Goal: Information Seeking & Learning: Understand process/instructions

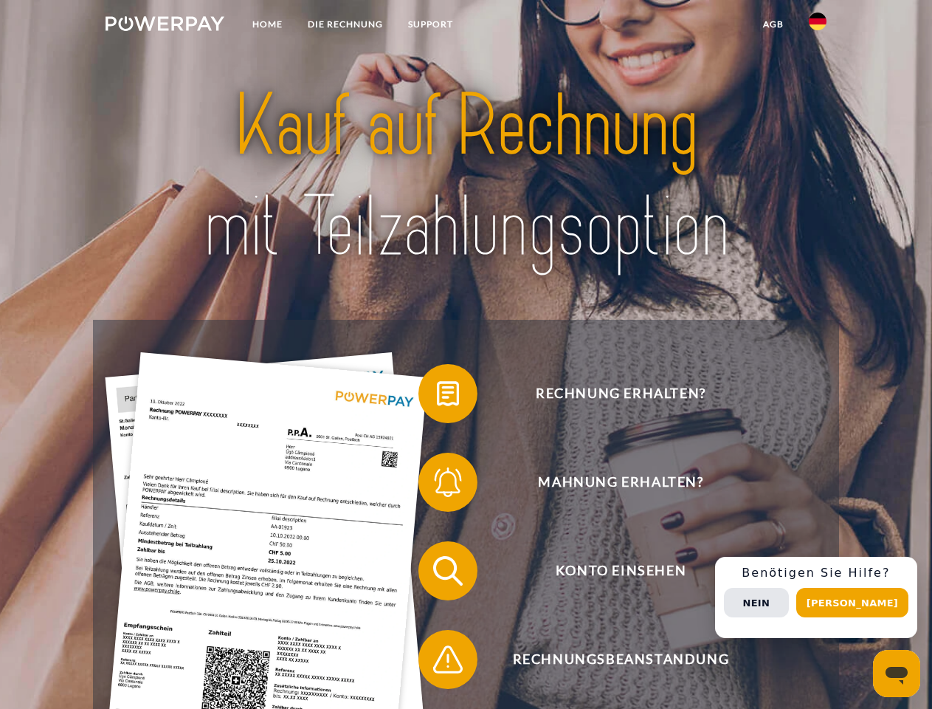
click at [165, 26] on img at bounding box center [165, 23] width 119 height 15
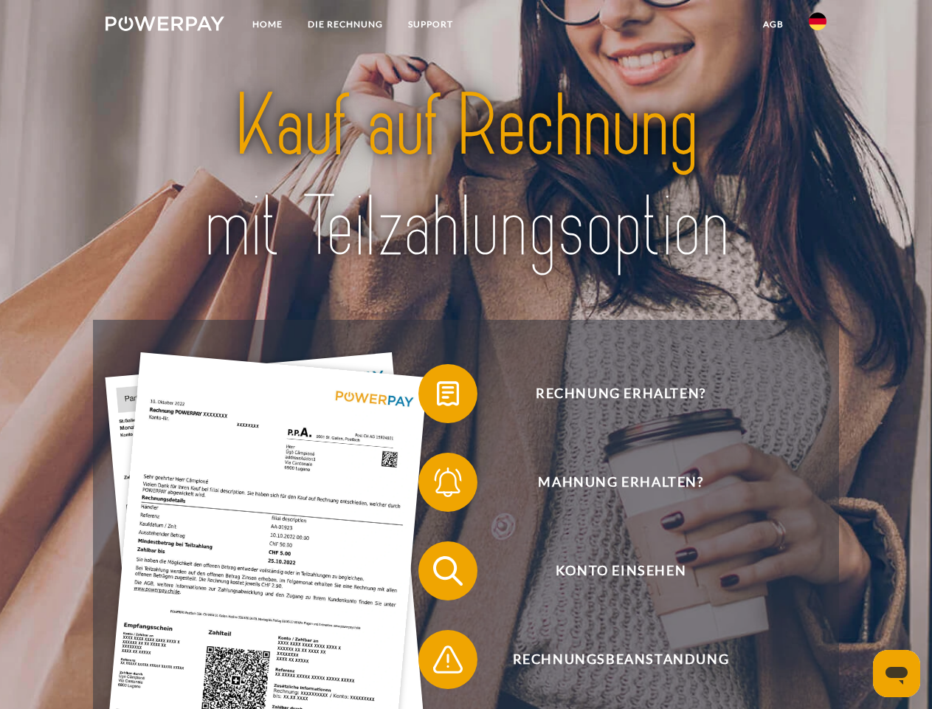
click at [818, 26] on img at bounding box center [818, 22] width 18 height 18
click at [773, 24] on link "agb" at bounding box center [774, 24] width 46 height 27
click at [437, 396] on span at bounding box center [426, 394] width 74 height 74
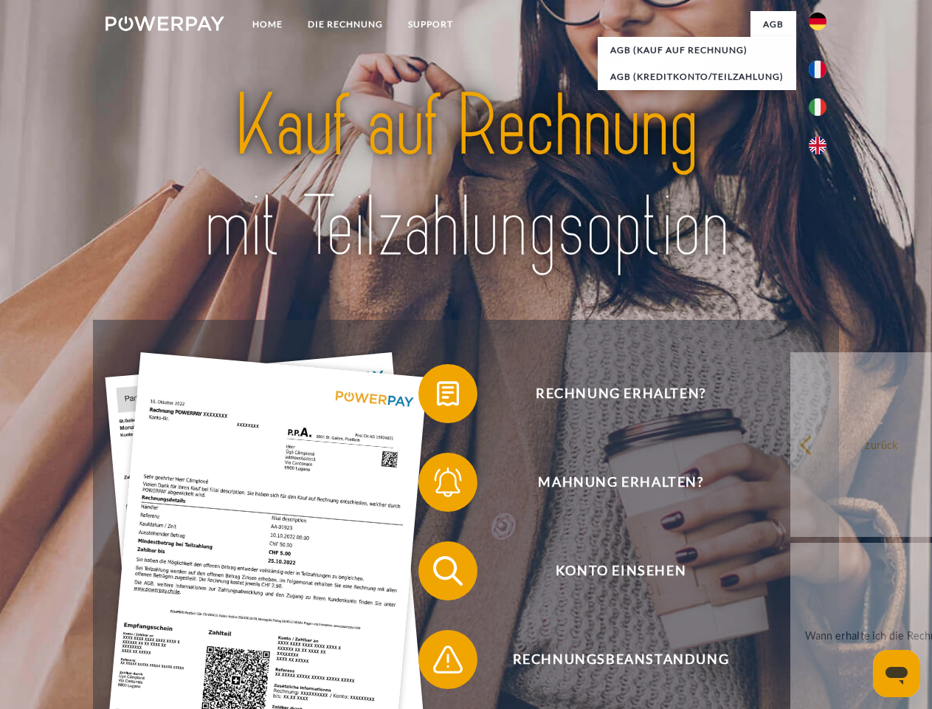
click at [437, 485] on div "Rechnung erhalten? Mahnung erhalten? Konto einsehen" at bounding box center [466, 615] width 746 height 591
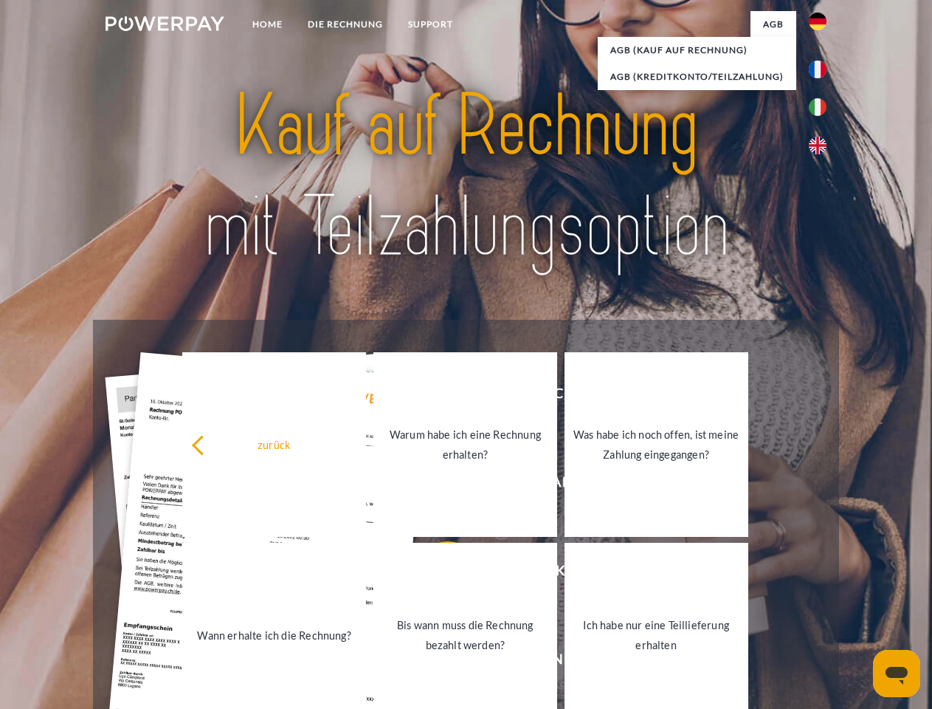
click at [437, 574] on link "Bis wann muss die Rechnung bezahlt werden?" at bounding box center [466, 635] width 184 height 185
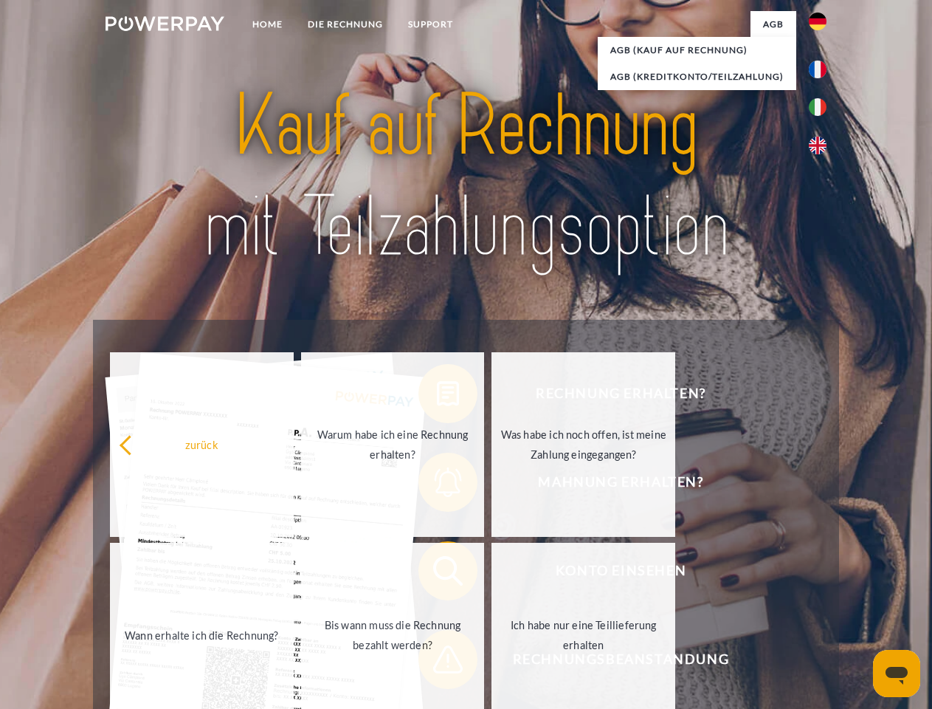
click at [437, 662] on span at bounding box center [426, 659] width 74 height 74
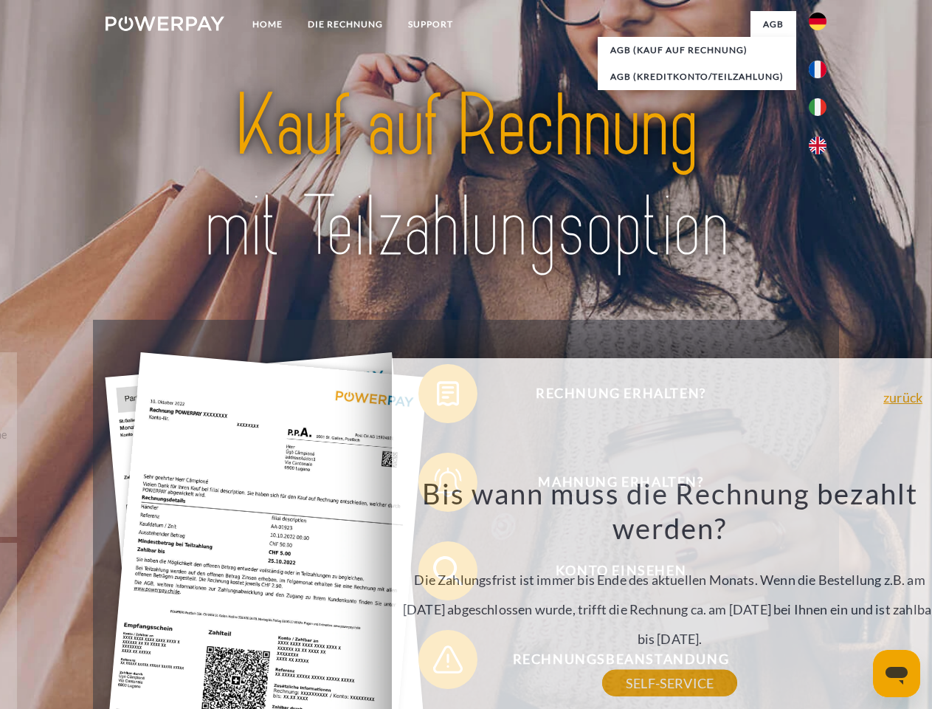
click at [822, 597] on div "Rechnung erhalten? Mahnung erhalten? Konto einsehen" at bounding box center [466, 615] width 746 height 591
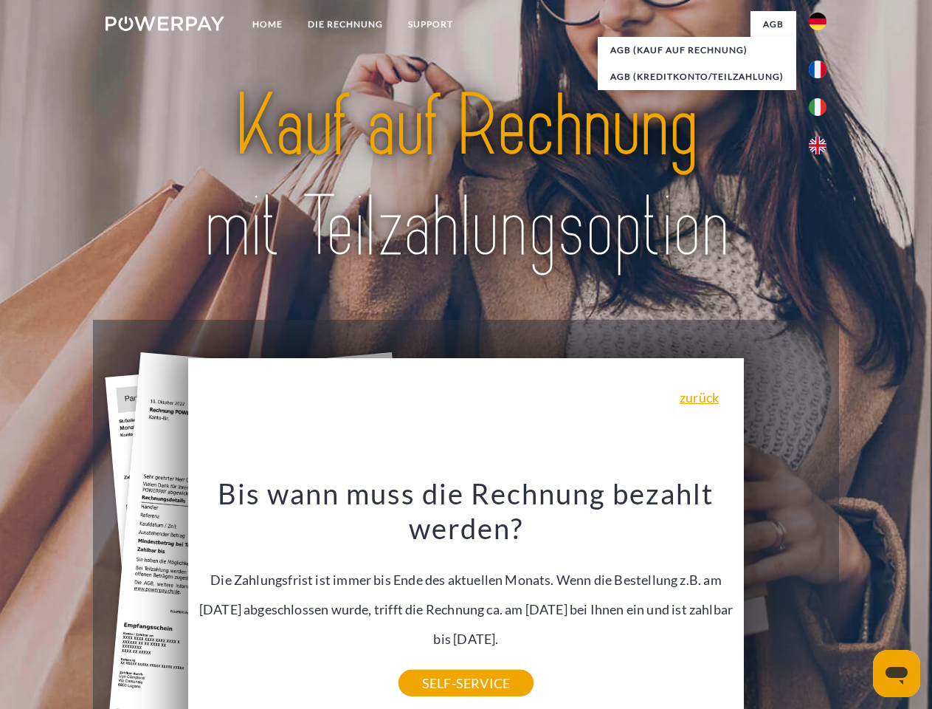
click at [786, 600] on span "Konto einsehen" at bounding box center [621, 570] width 362 height 59
click at [858, 602] on header "Home DIE RECHNUNG SUPPORT" at bounding box center [466, 510] width 932 height 1020
